Goal: Navigation & Orientation: Understand site structure

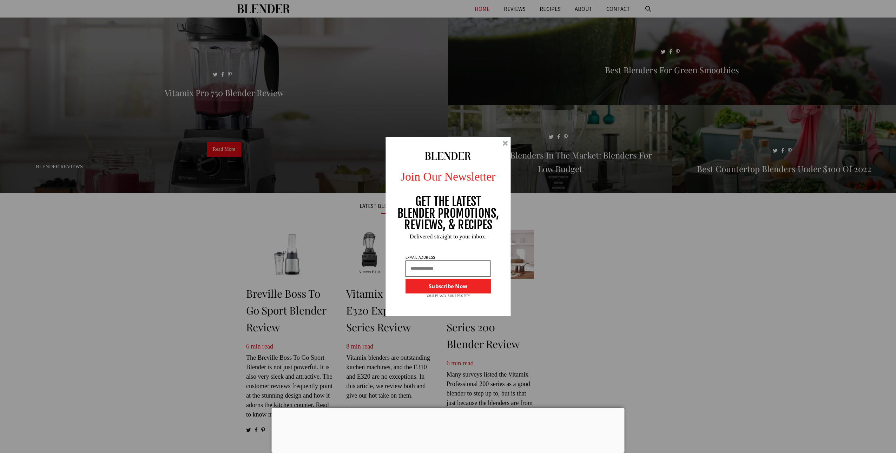
click at [506, 144] on div at bounding box center [504, 143] width 5 height 5
